Goal: Transaction & Acquisition: Purchase product/service

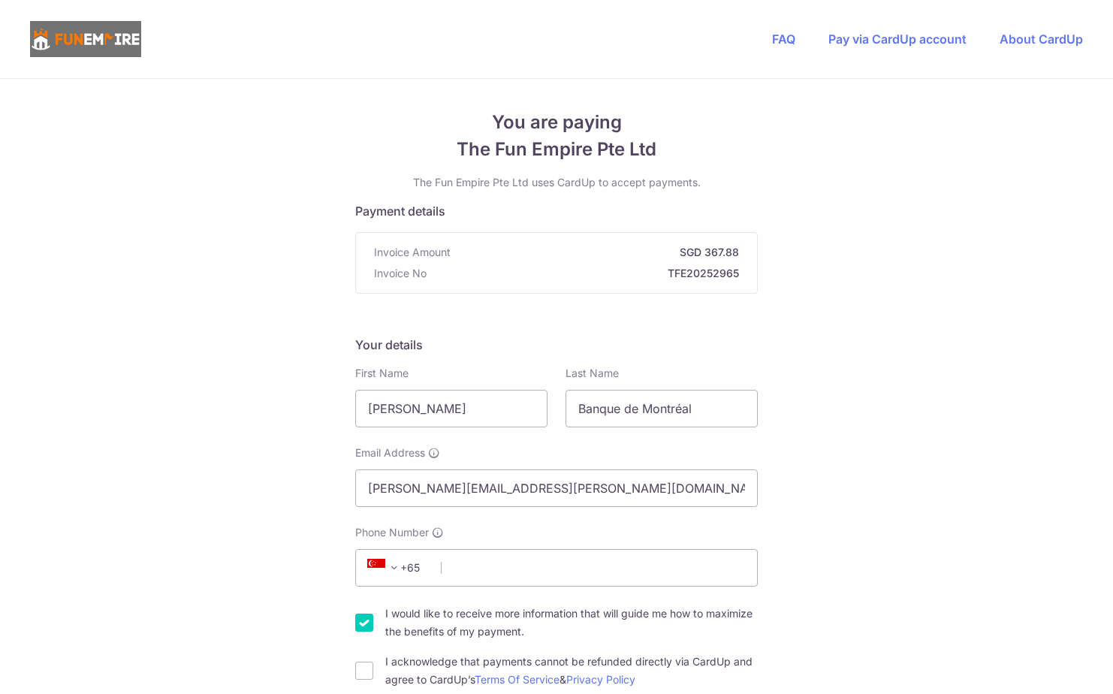
type input "[PERSON_NAME]"
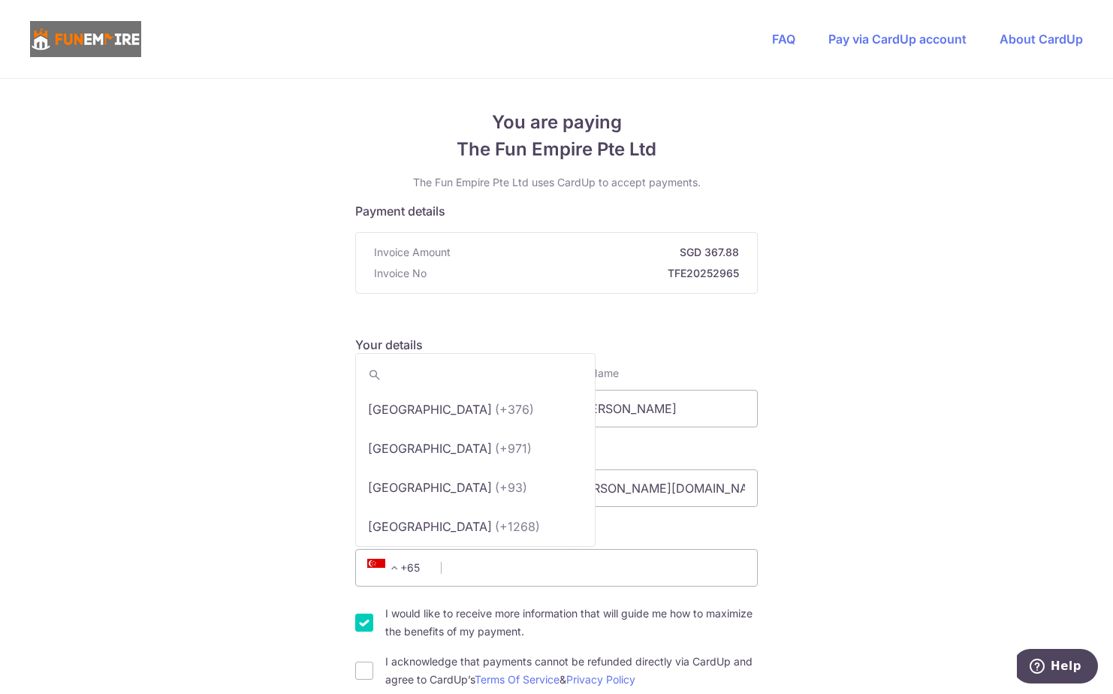
click at [394, 574] on span at bounding box center [394, 568] width 18 height 18
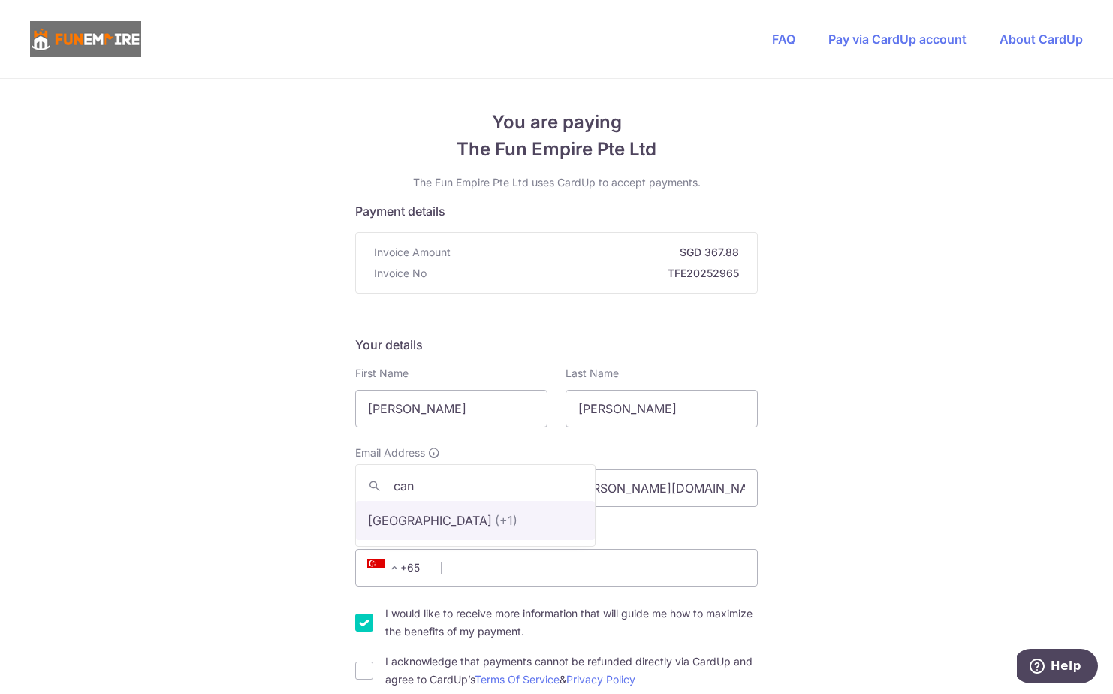
type input "can"
select select "38"
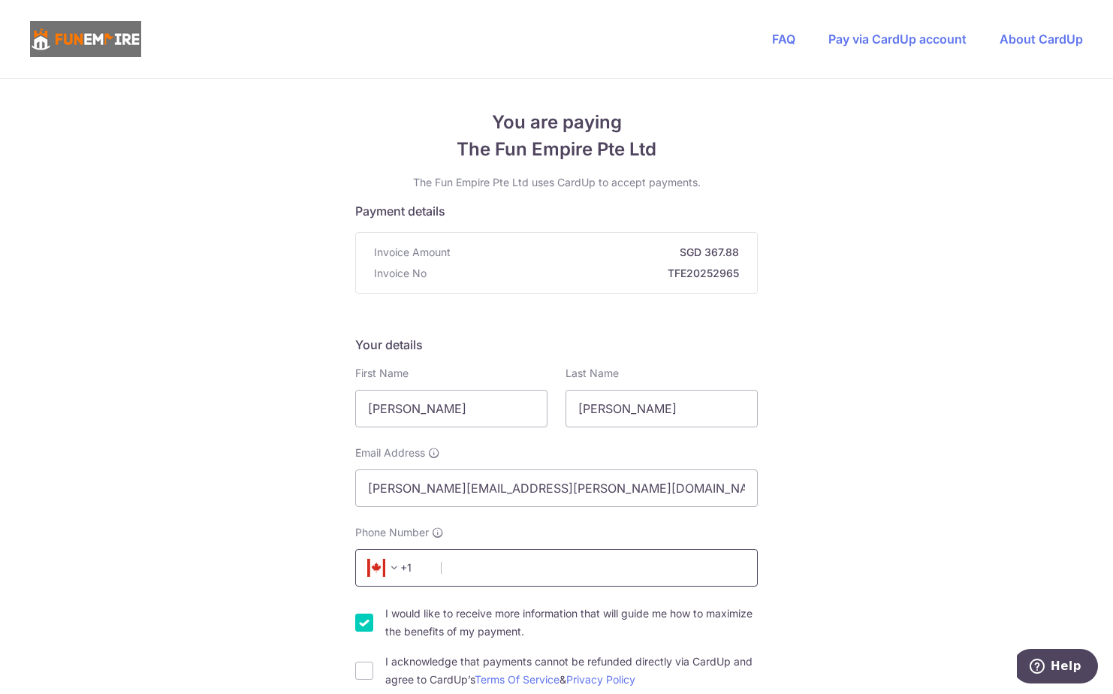
click at [534, 563] on input "Phone Number" at bounding box center [556, 568] width 403 height 38
click at [499, 560] on input "Phone Number" at bounding box center [556, 568] width 403 height 38
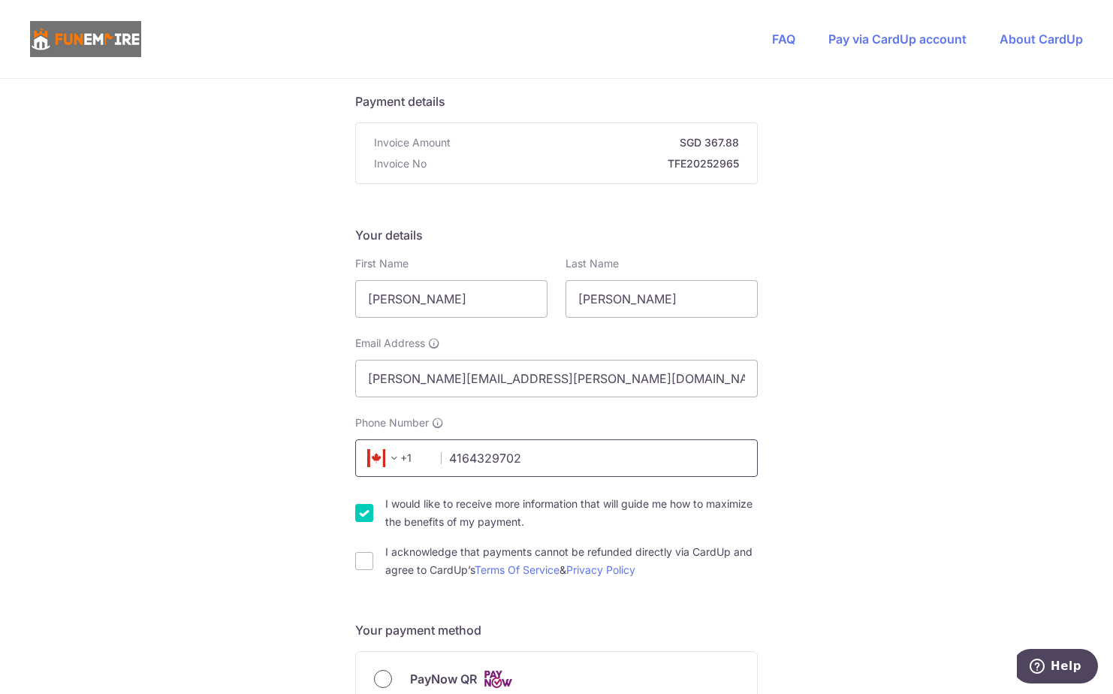
scroll to position [225, 0]
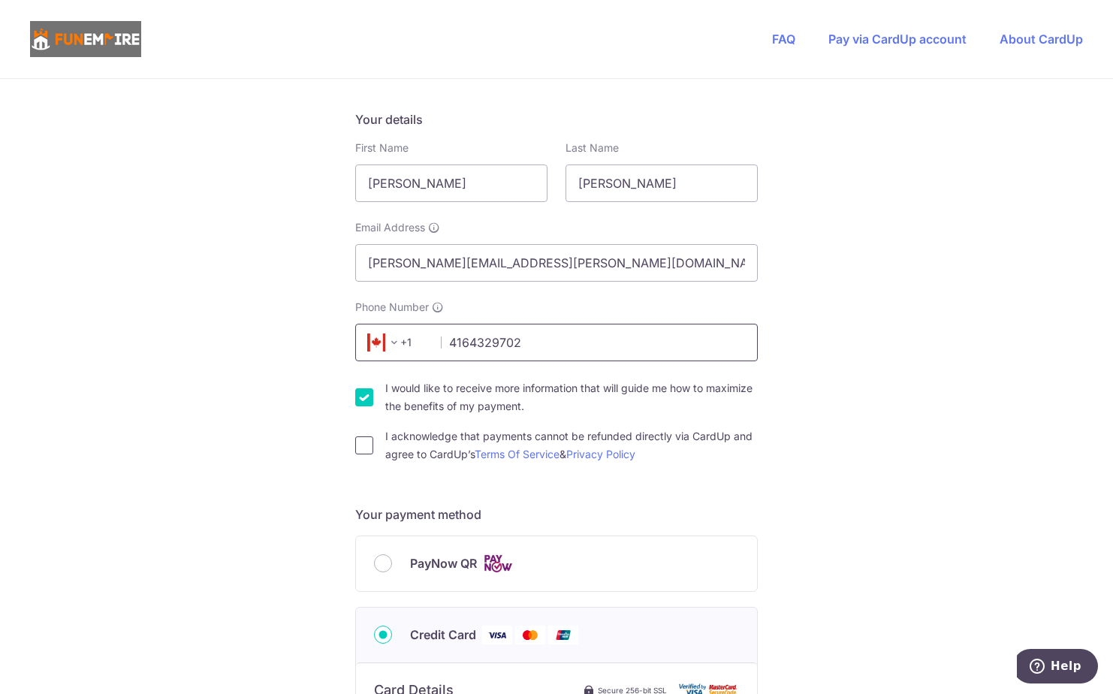
type input "4164329702"
click at [365, 452] on input "I acknowledge that payments cannot be refunded directly via CardUp and agree to…" at bounding box center [364, 445] width 18 height 18
checkbox input "true"
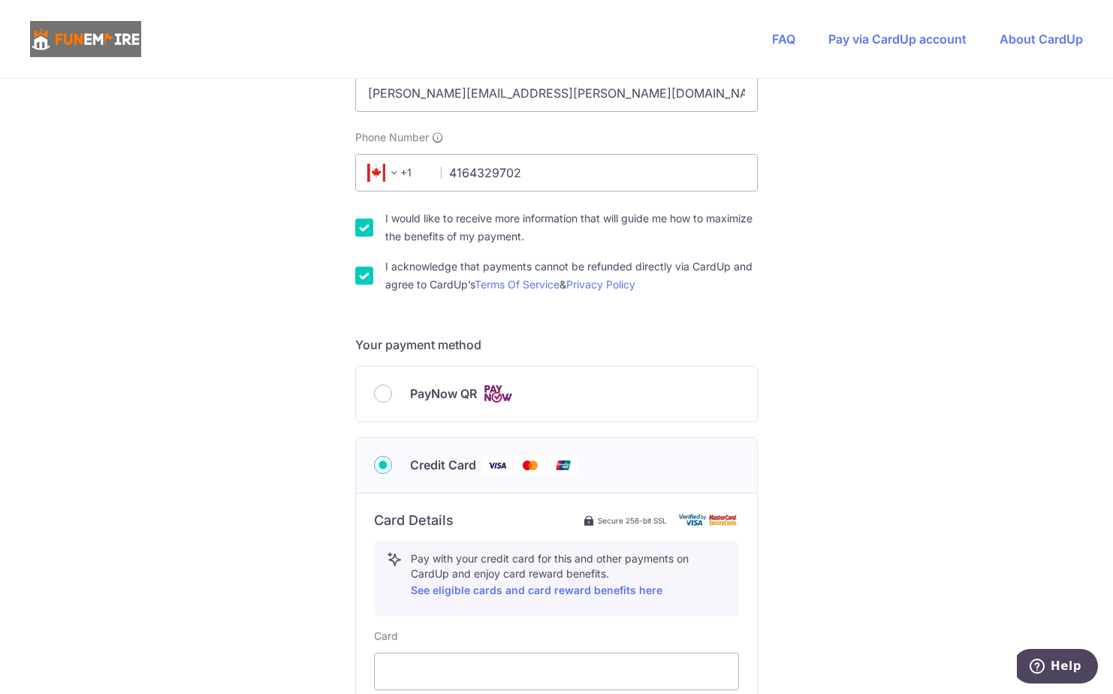
scroll to position [526, 0]
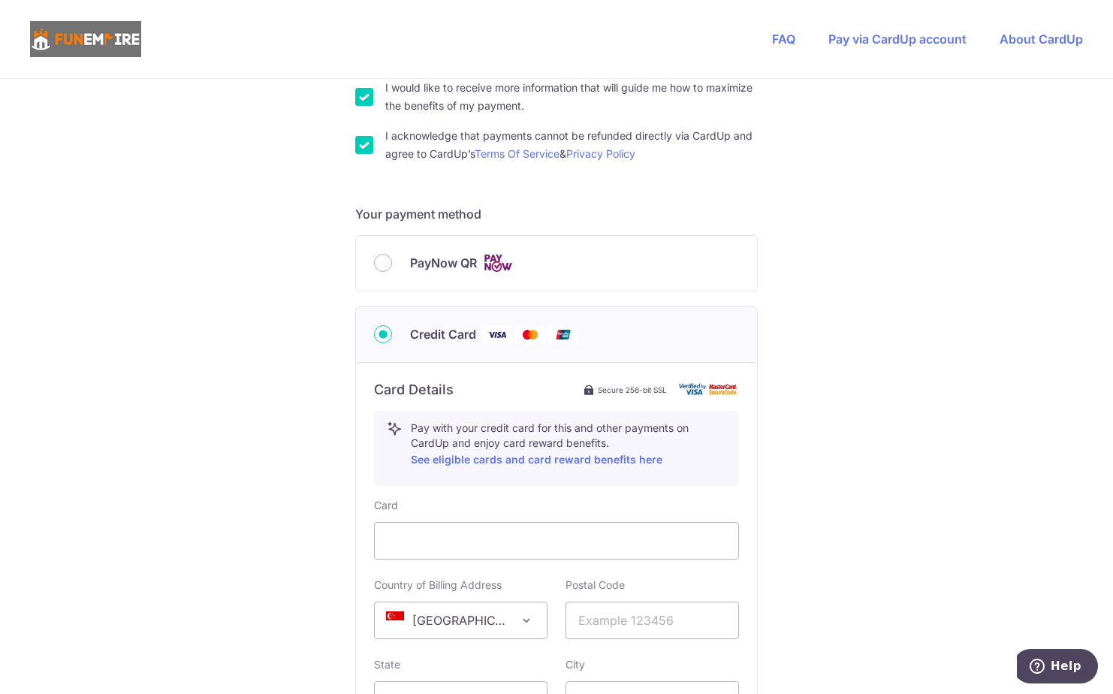
click at [430, 629] on span "[GEOGRAPHIC_DATA]" at bounding box center [461, 620] width 172 height 36
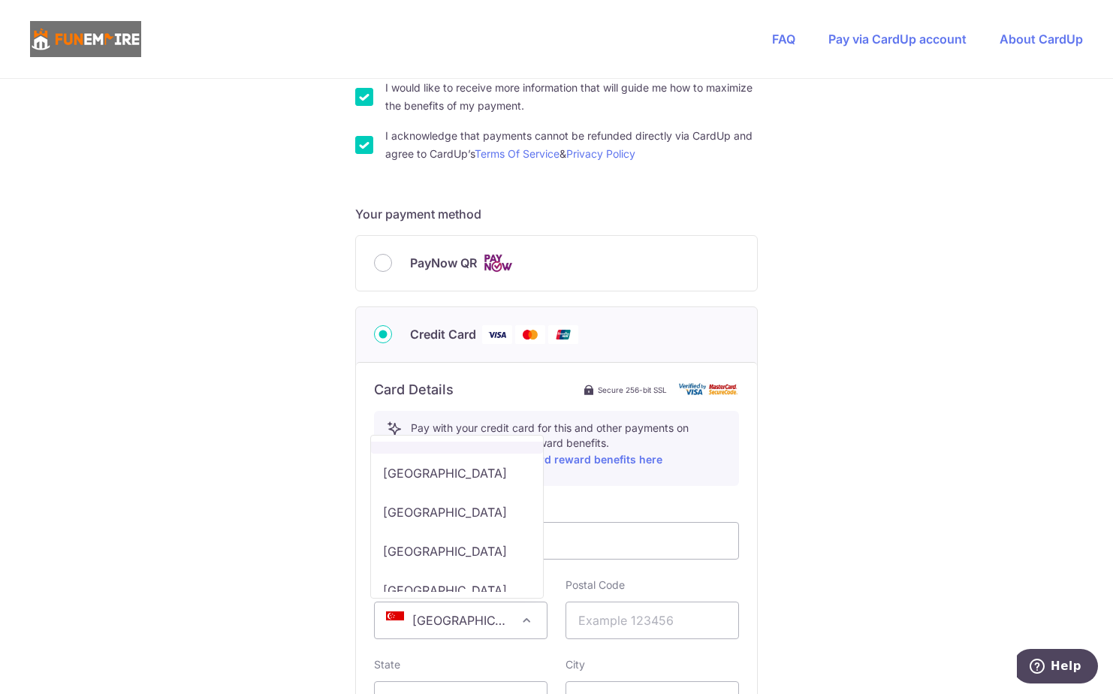
scroll to position [1652, 0]
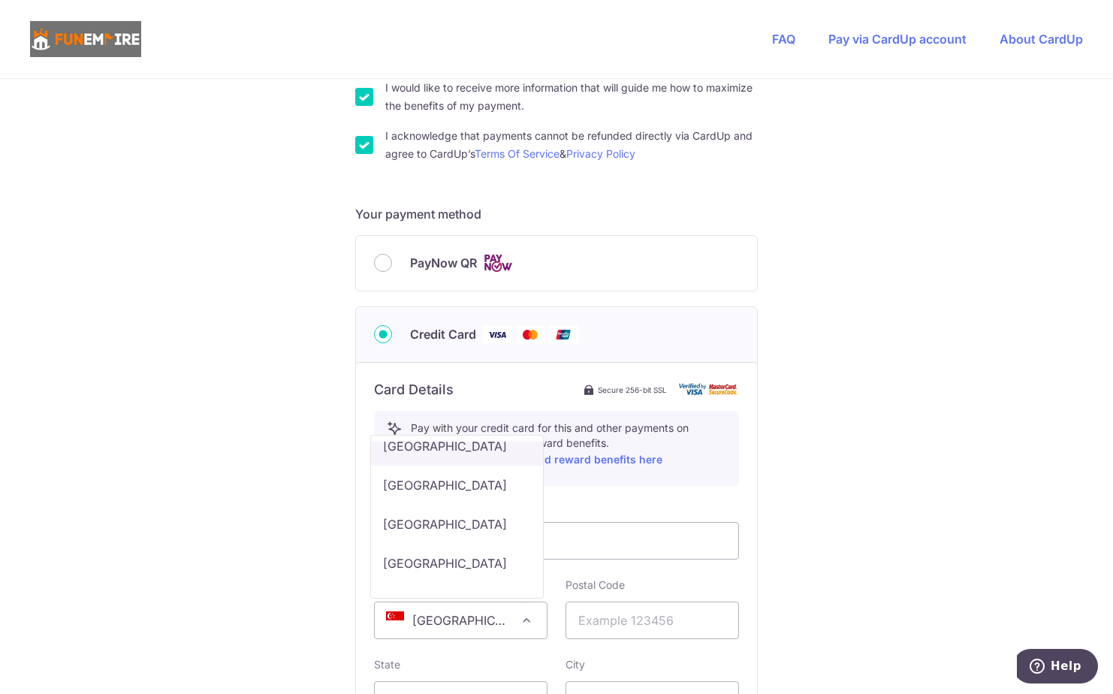
select select "CA"
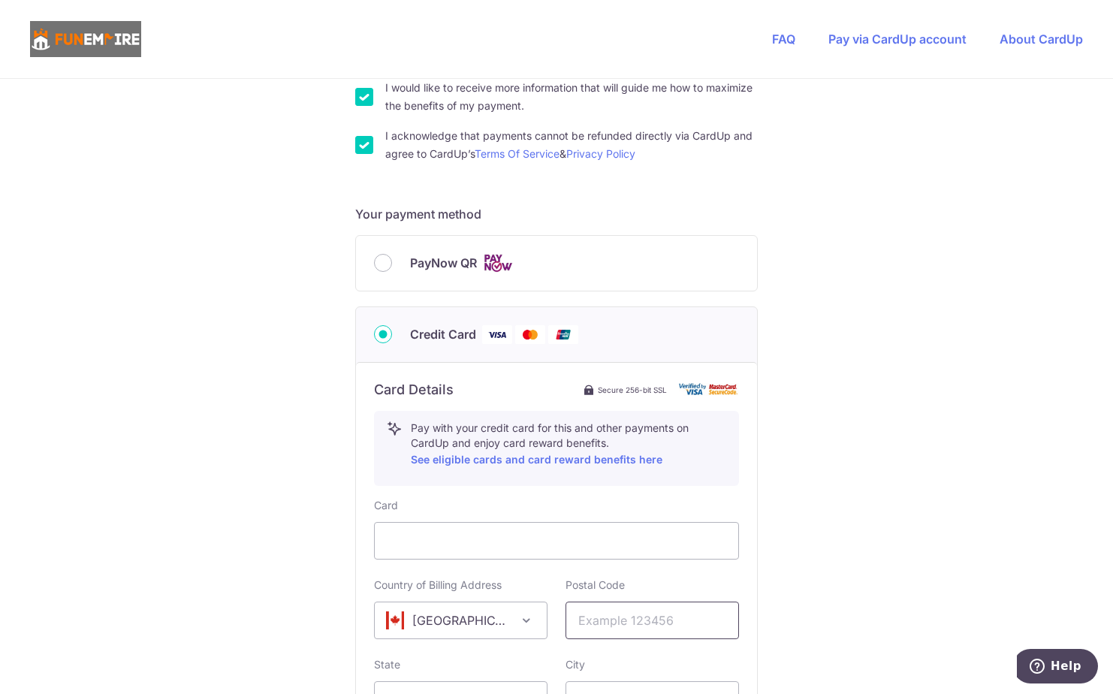
click at [664, 635] on input "text" at bounding box center [652, 621] width 173 height 38
drag, startPoint x: 623, startPoint y: 623, endPoint x: 603, endPoint y: 623, distance: 20.3
click at [603, 623] on input "L4Z4b1" at bounding box center [652, 621] width 173 height 38
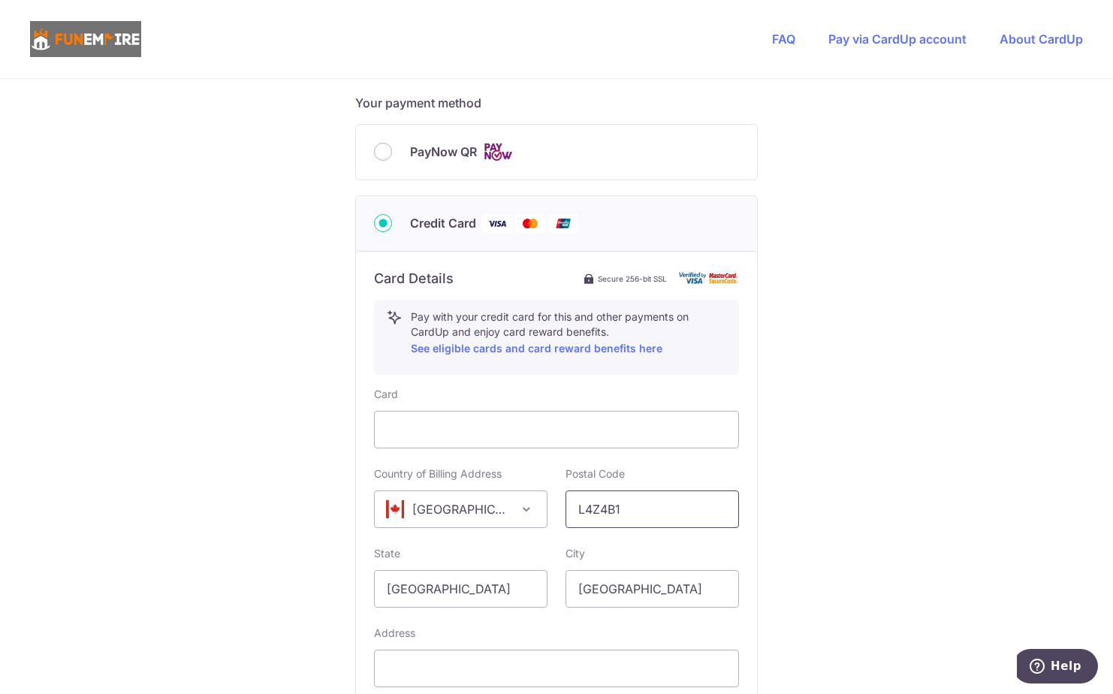
scroll to position [751, 0]
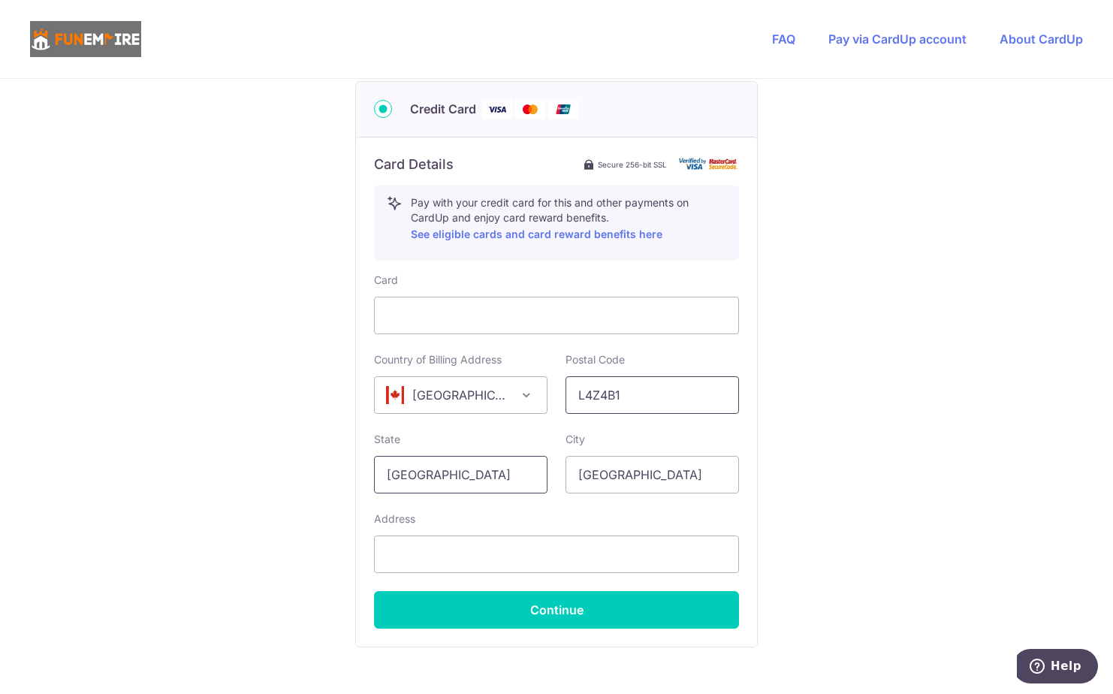
type input "L4Z4B1"
drag, startPoint x: 451, startPoint y: 469, endPoint x: 133, endPoint y: 476, distance: 318.5
click at [154, 476] on div "You are paying The Fun Empire Pte Ltd The Fun Empire Pte Ltd uses CardUp to acc…" at bounding box center [556, 60] width 1113 height 1465
type input "N"
type input "[GEOGRAPHIC_DATA]"
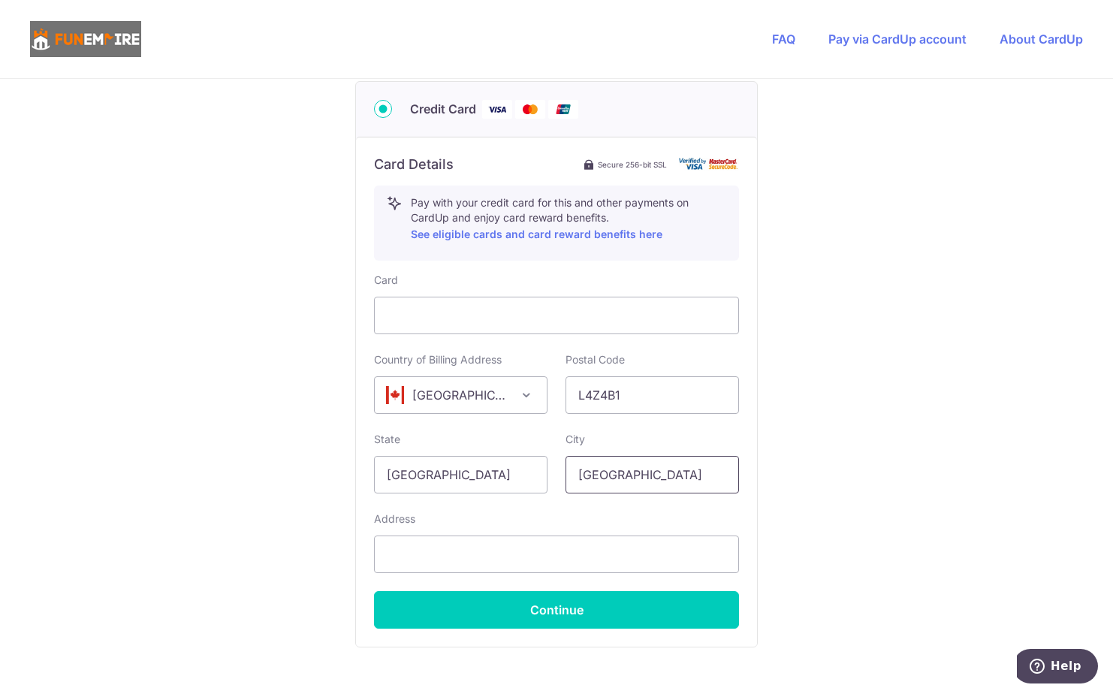
type input "[GEOGRAPHIC_DATA]"
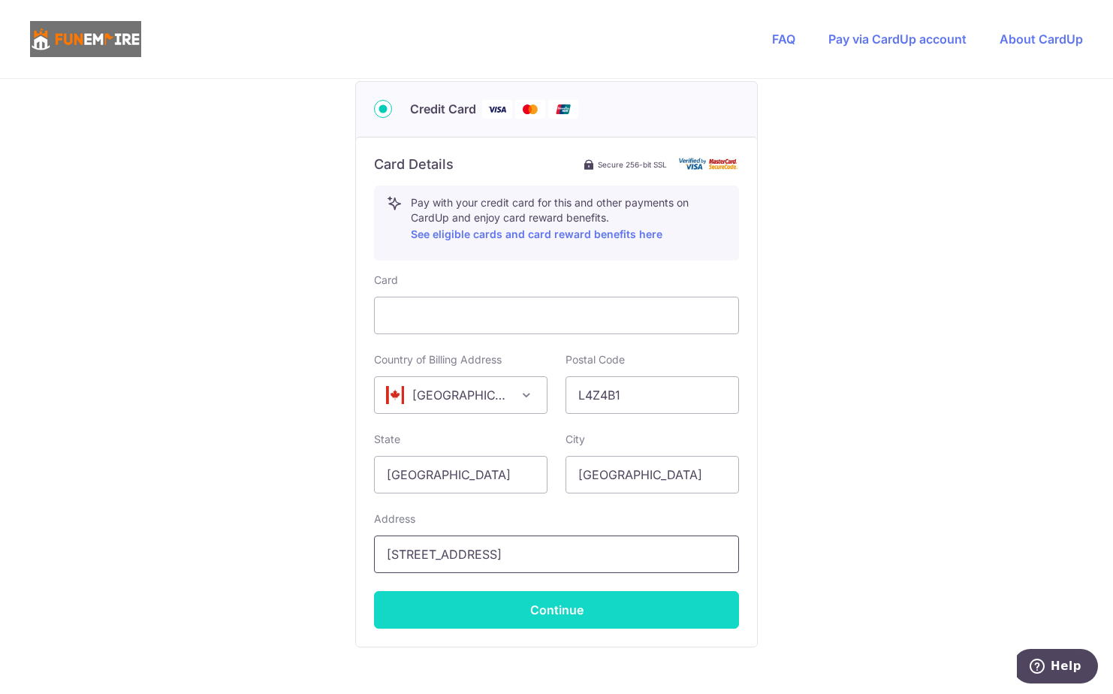
type input "[STREET_ADDRESS]"
click at [605, 607] on button "Continue" at bounding box center [556, 610] width 365 height 38
type input "**** 9909"
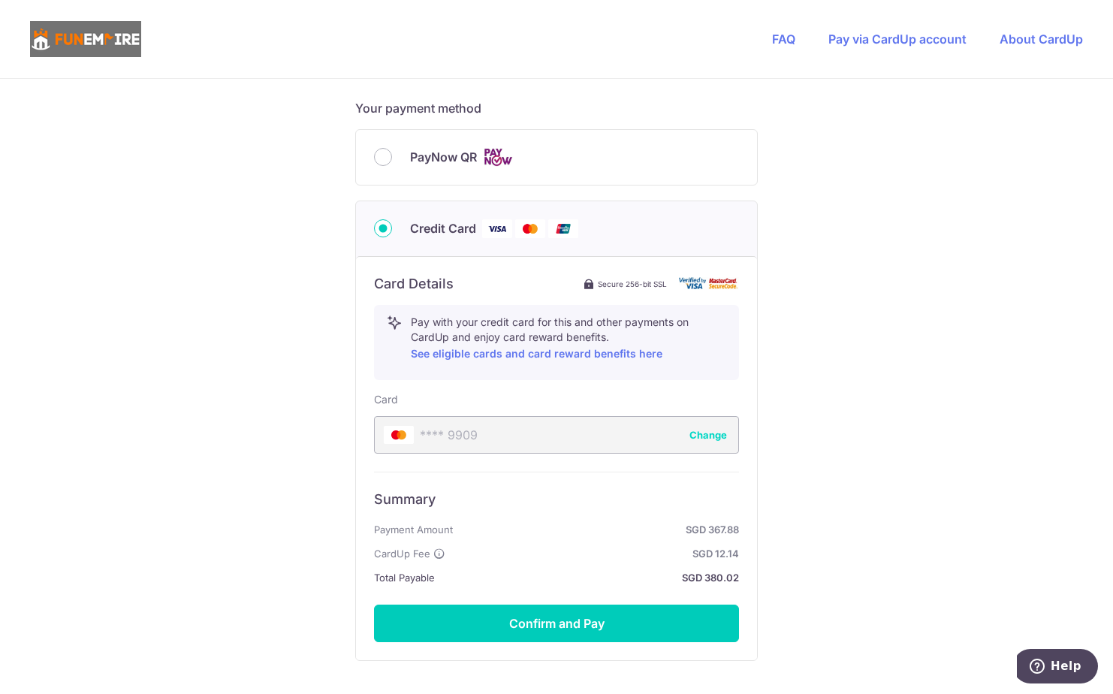
scroll to position [718, 0]
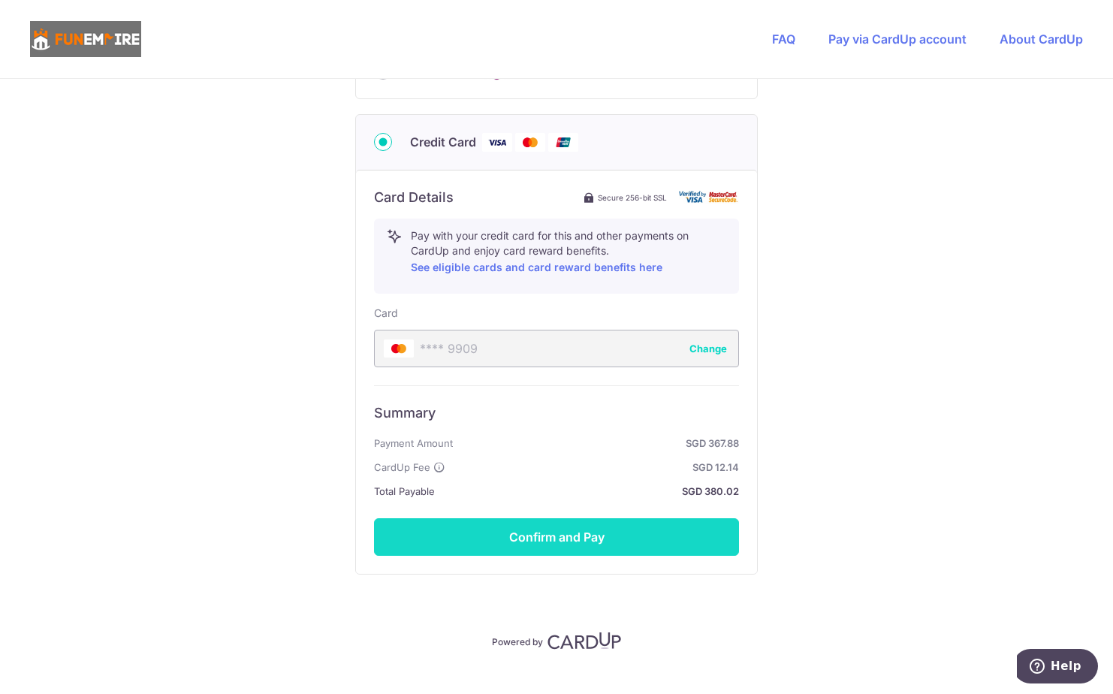
click at [585, 544] on button "Confirm and Pay" at bounding box center [556, 537] width 365 height 38
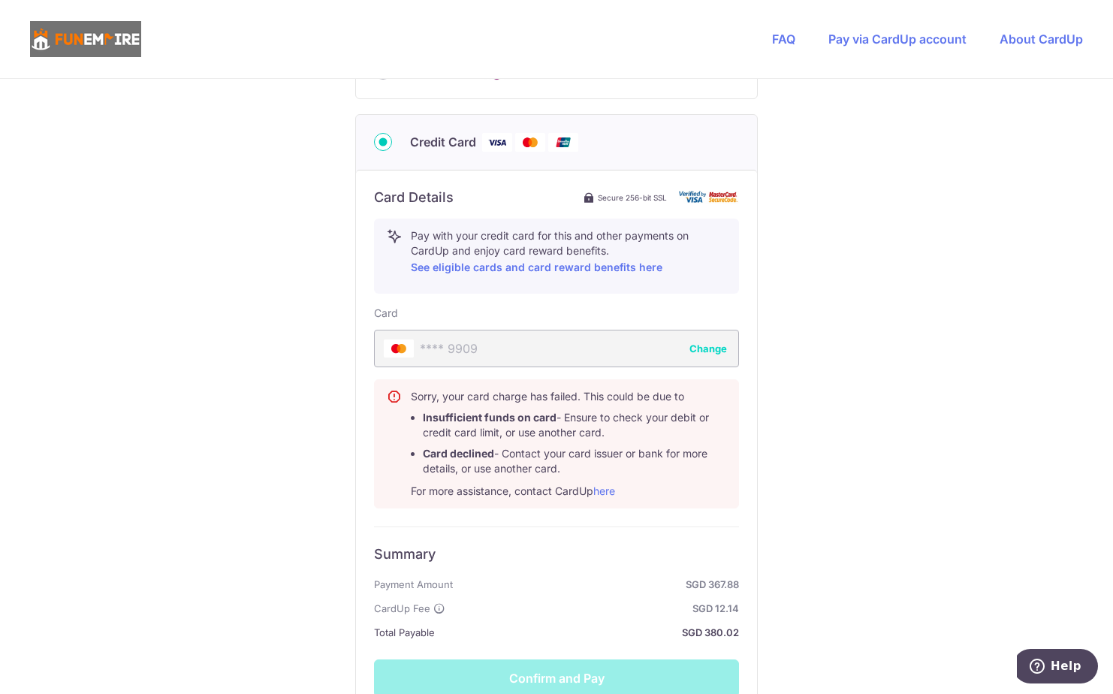
click at [911, 473] on div "You are paying The Fun Empire Pte Ltd The Fun Empire Pte Ltd uses CardUp to acc…" at bounding box center [556, 111] width 1113 height 1501
